Goal: Information Seeking & Learning: Learn about a topic

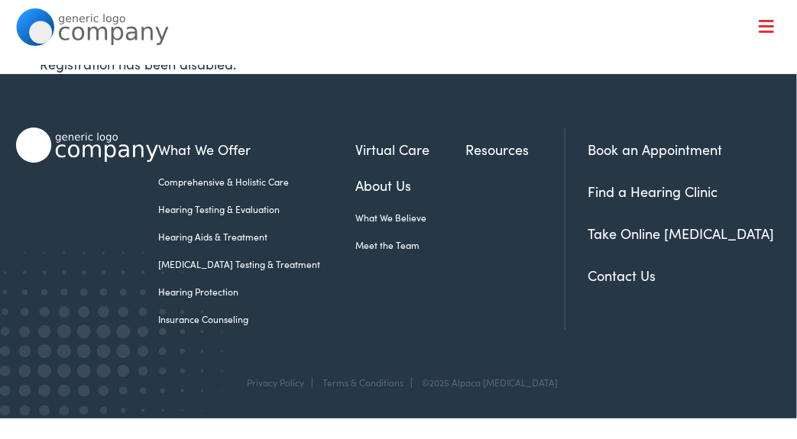
click at [208, 235] on link "Hearing Aids & Treatment" at bounding box center [257, 237] width 198 height 14
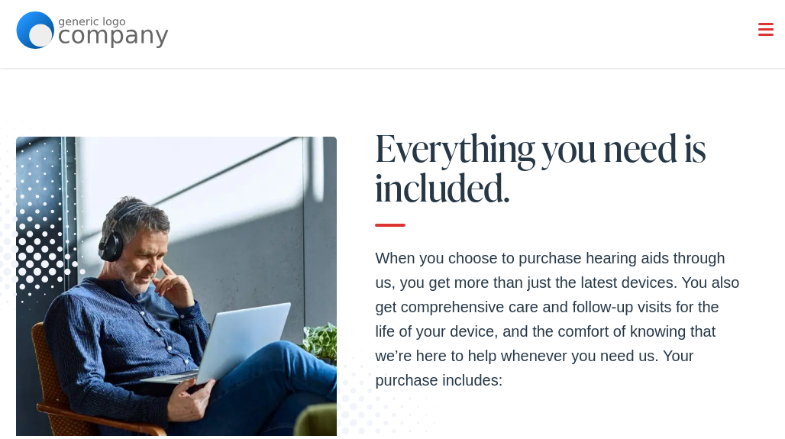
scroll to position [4295, 0]
